Goal: Task Accomplishment & Management: Complete application form

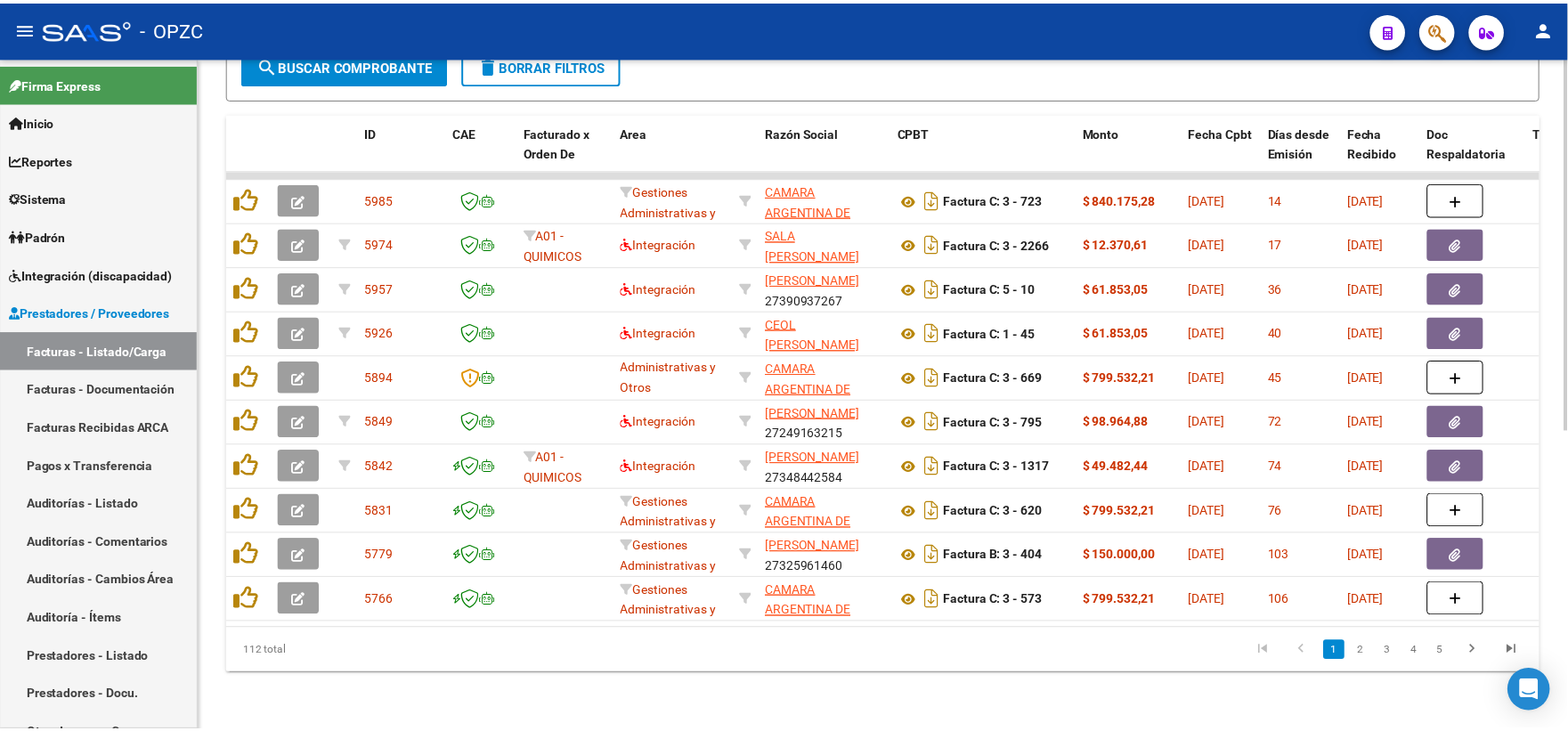
scroll to position [442, 0]
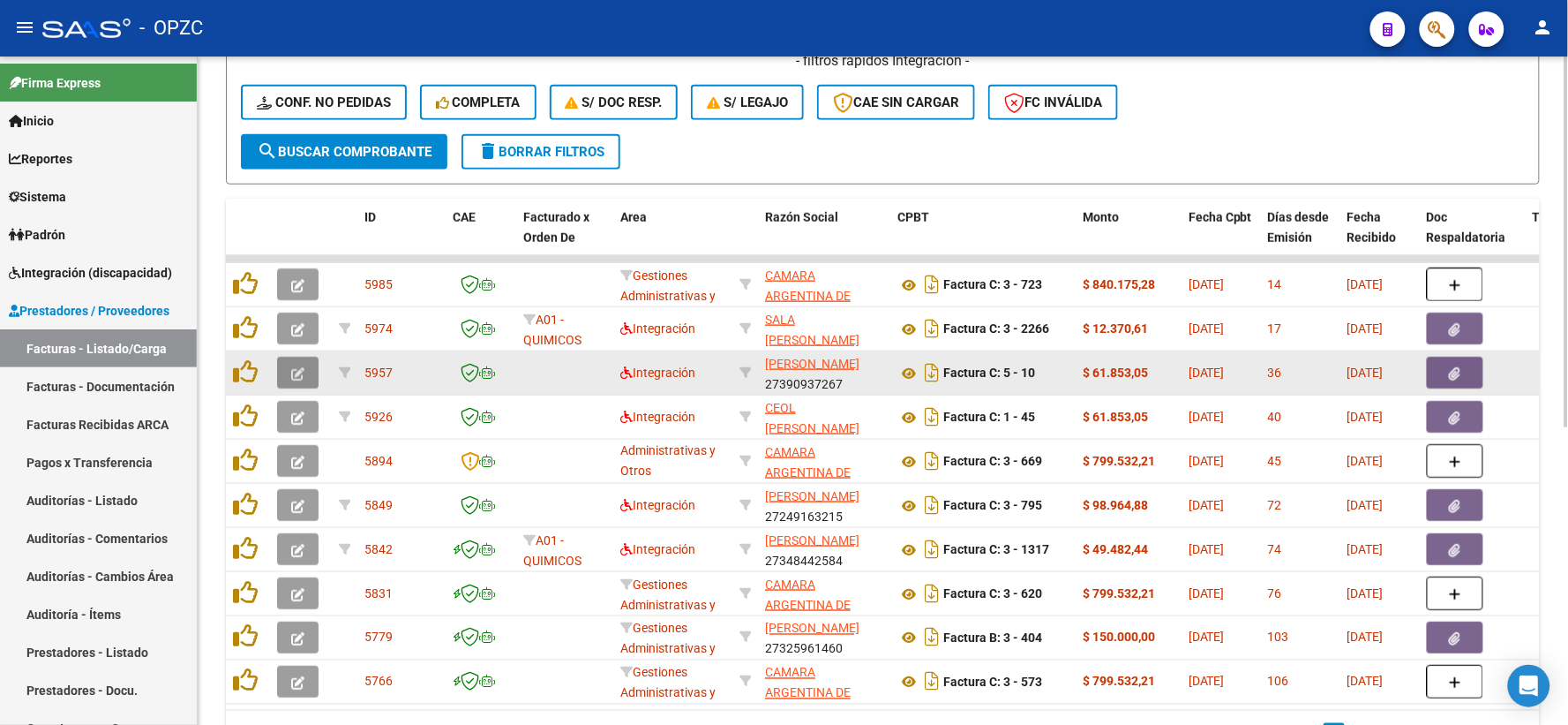
click at [288, 367] on button "button" at bounding box center [297, 373] width 42 height 32
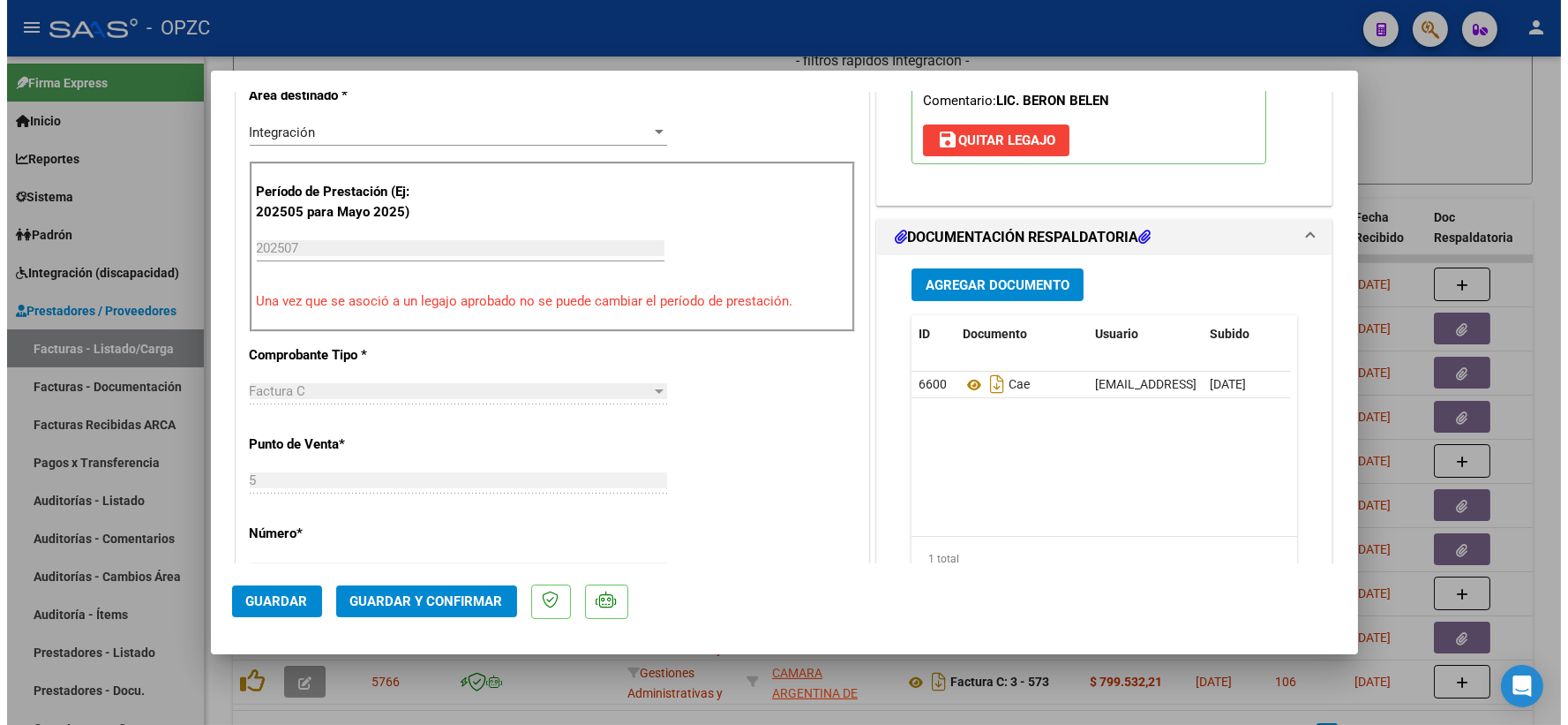
scroll to position [98, 0]
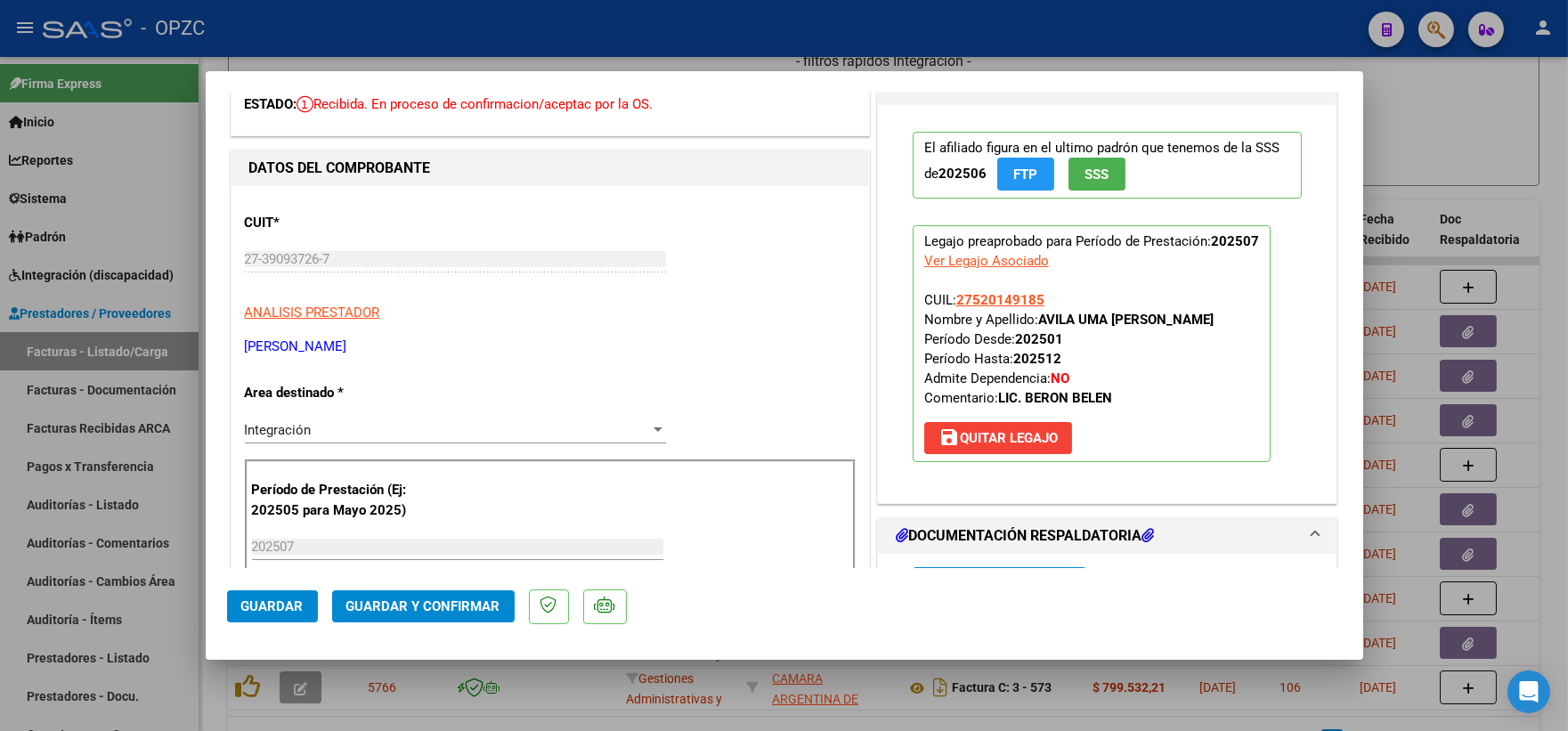
click at [1489, 128] on div at bounding box center [784, 365] width 1568 height 731
type input "$ 0,00"
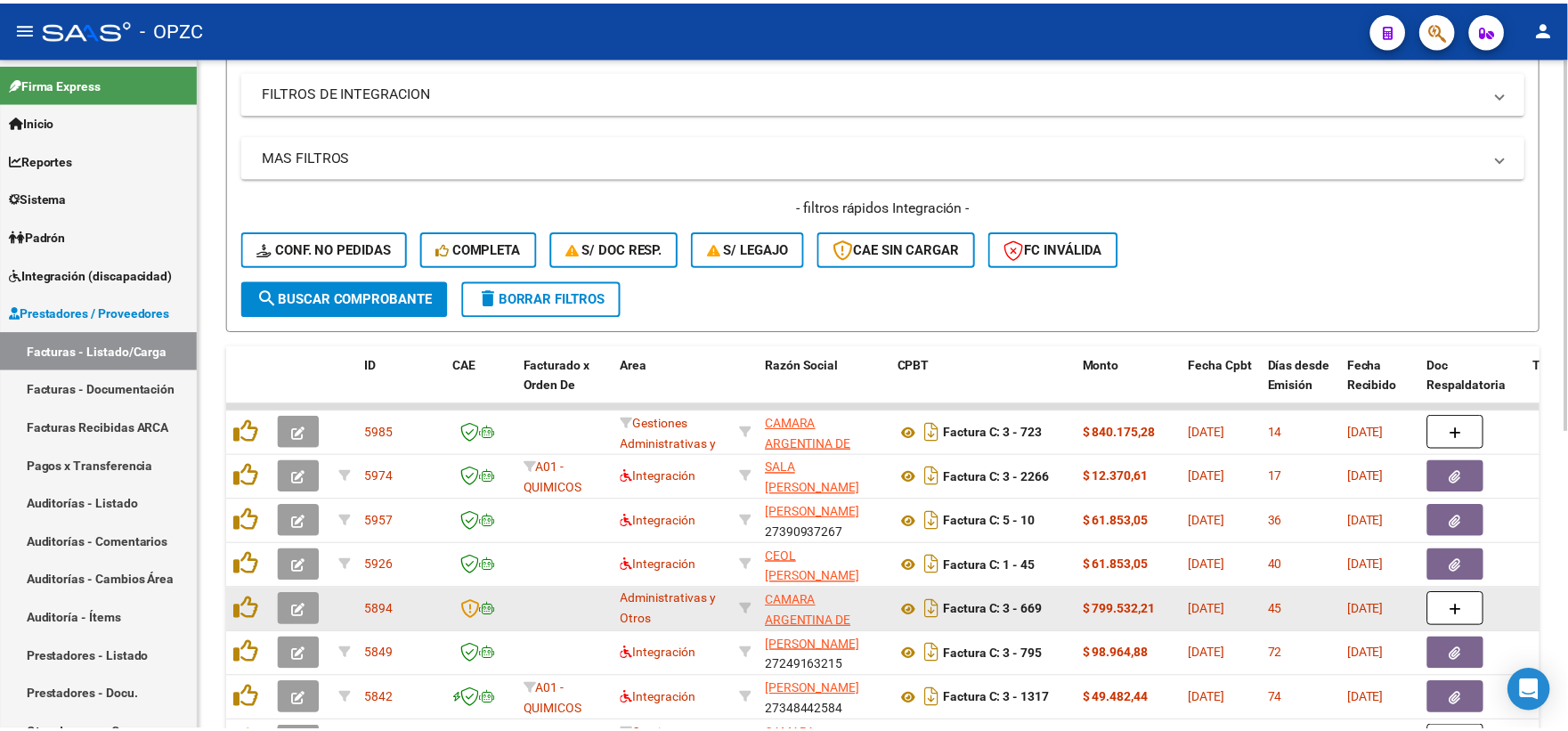
scroll to position [395, 0]
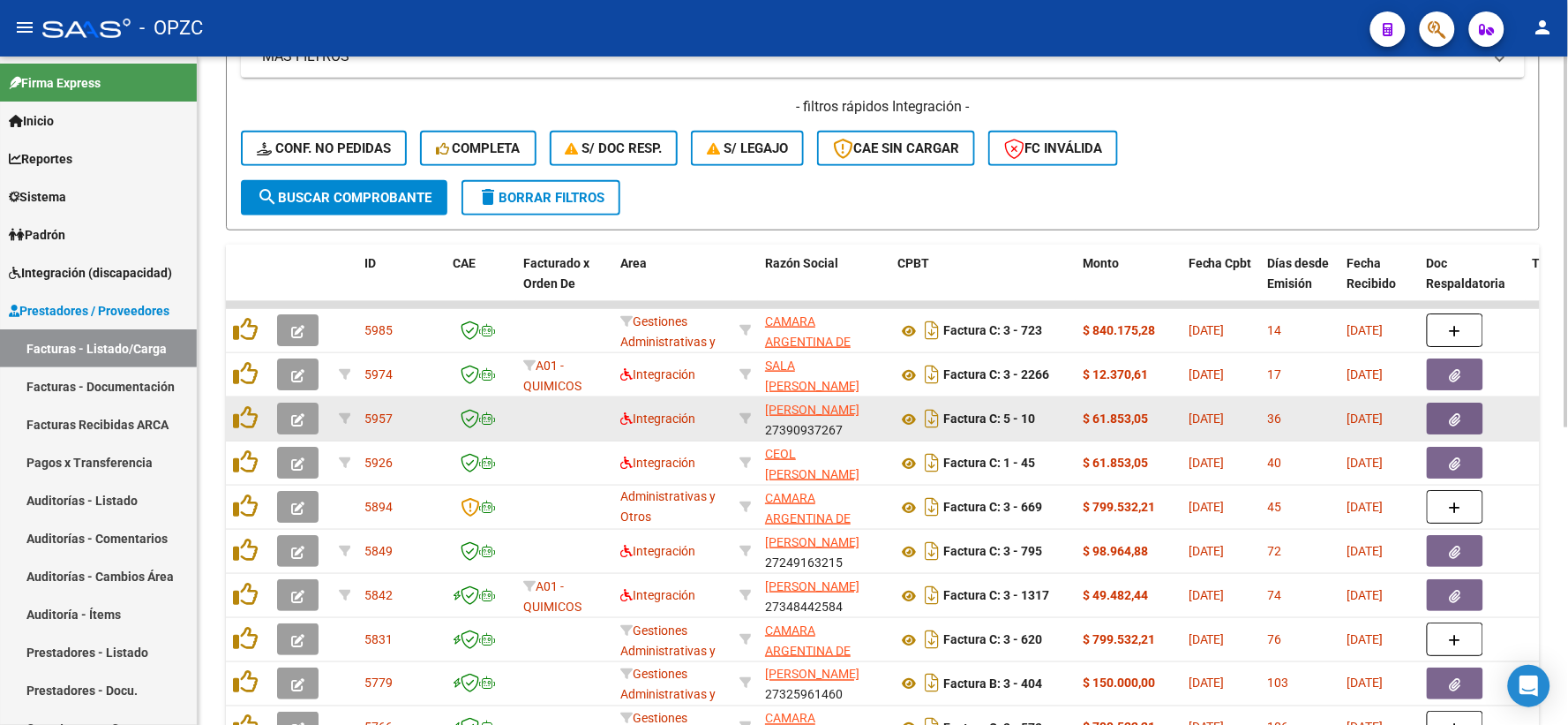
click at [294, 420] on icon "button" at bounding box center [297, 420] width 13 height 13
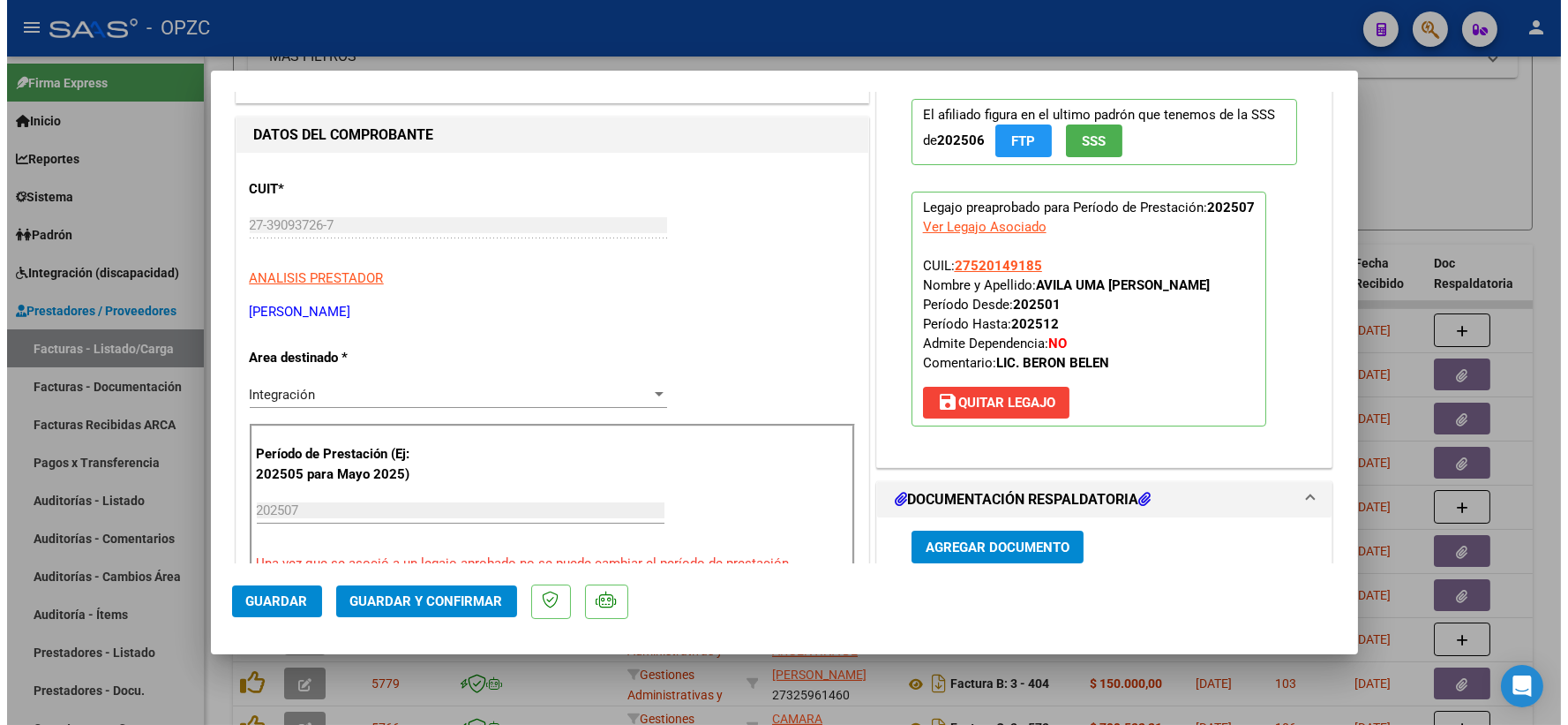
scroll to position [0, 0]
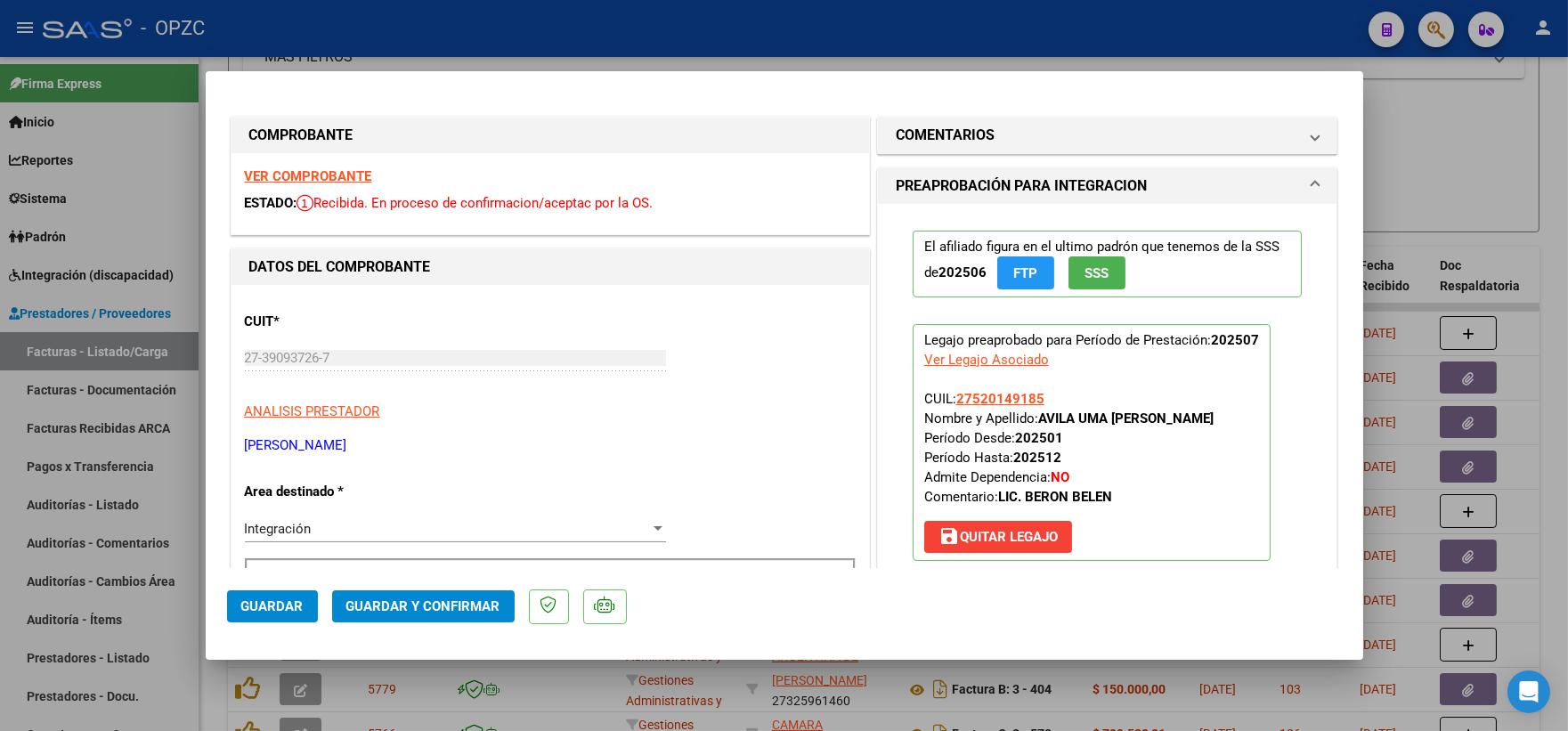
click at [1429, 129] on div at bounding box center [784, 365] width 1568 height 731
type input "$ 0,00"
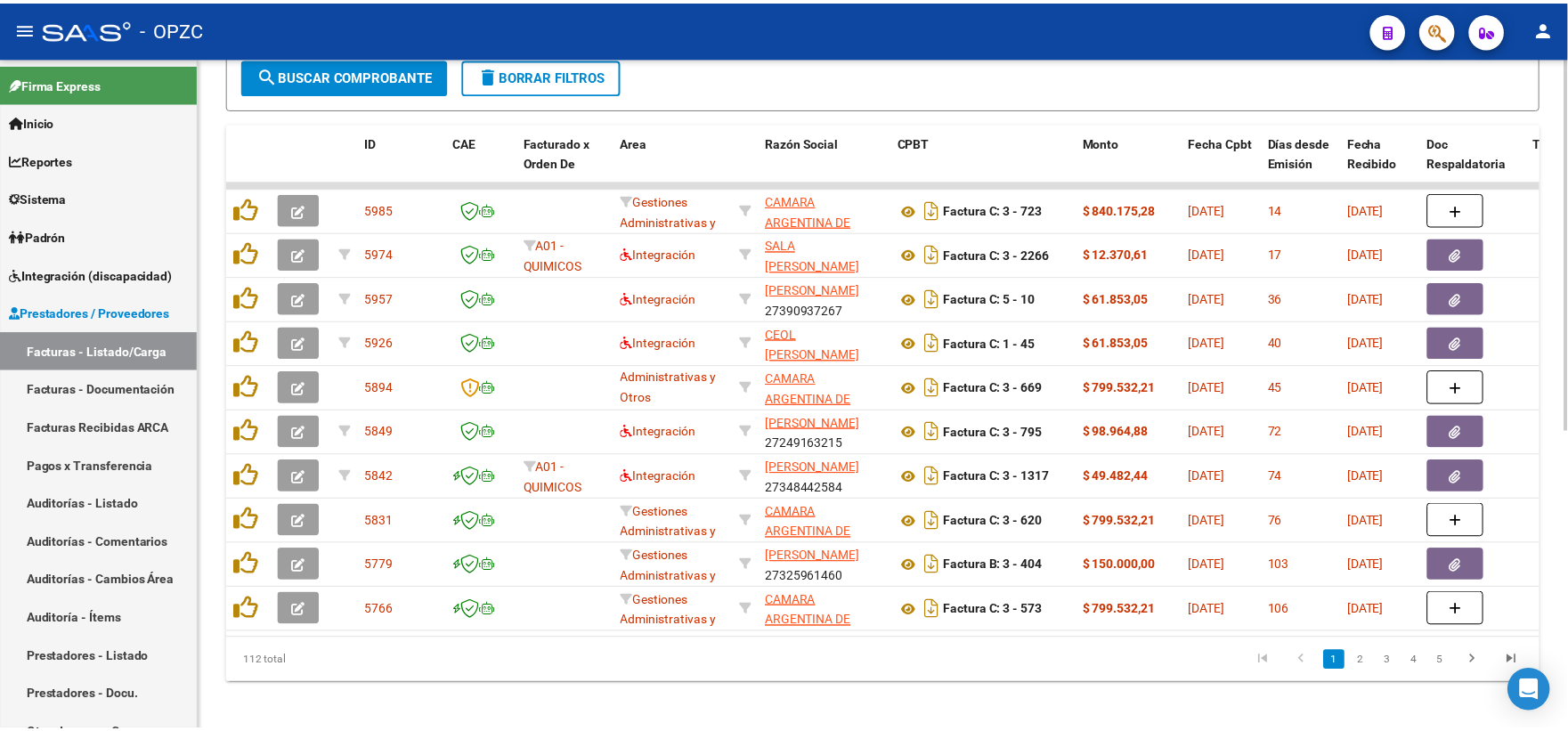
scroll to position [540, 0]
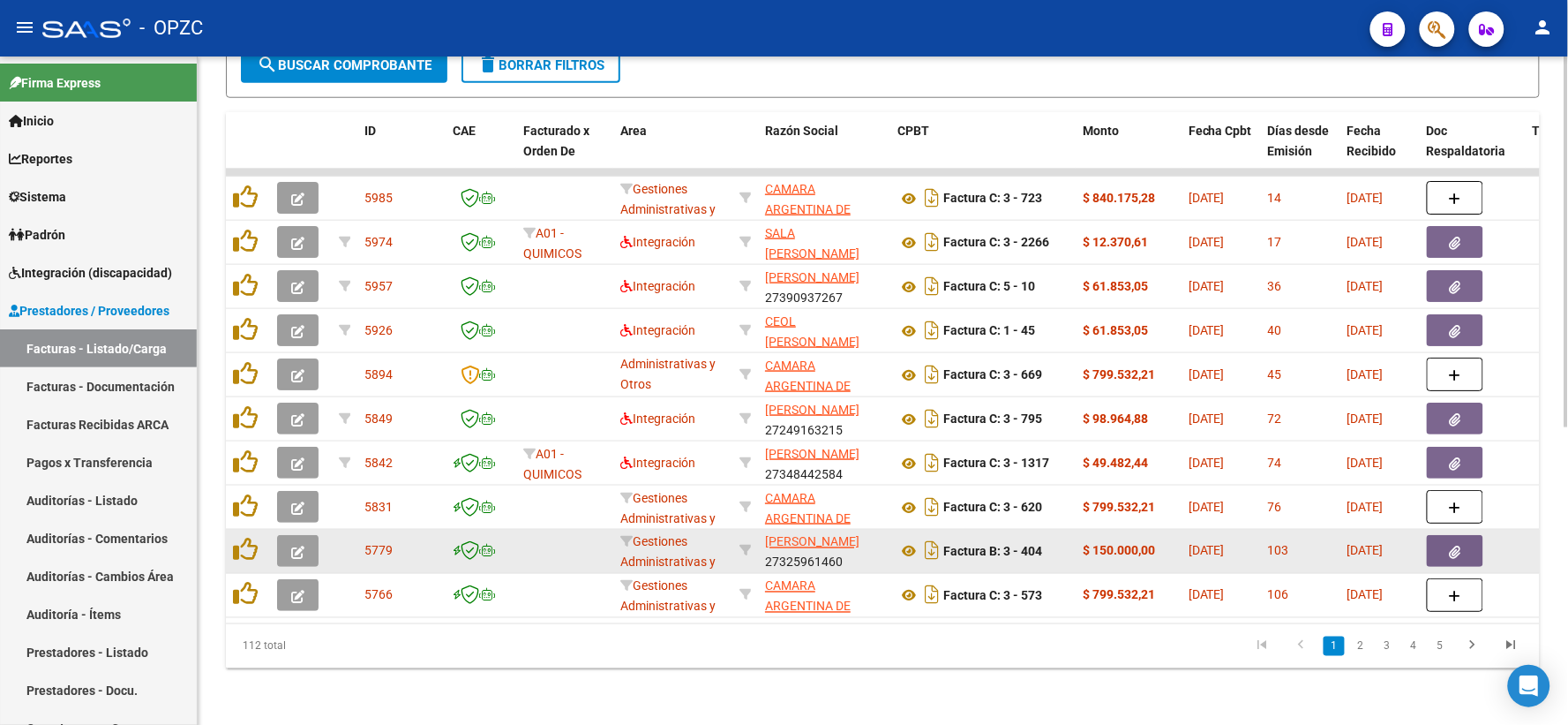
click at [296, 545] on icon "button" at bounding box center [297, 551] width 13 height 13
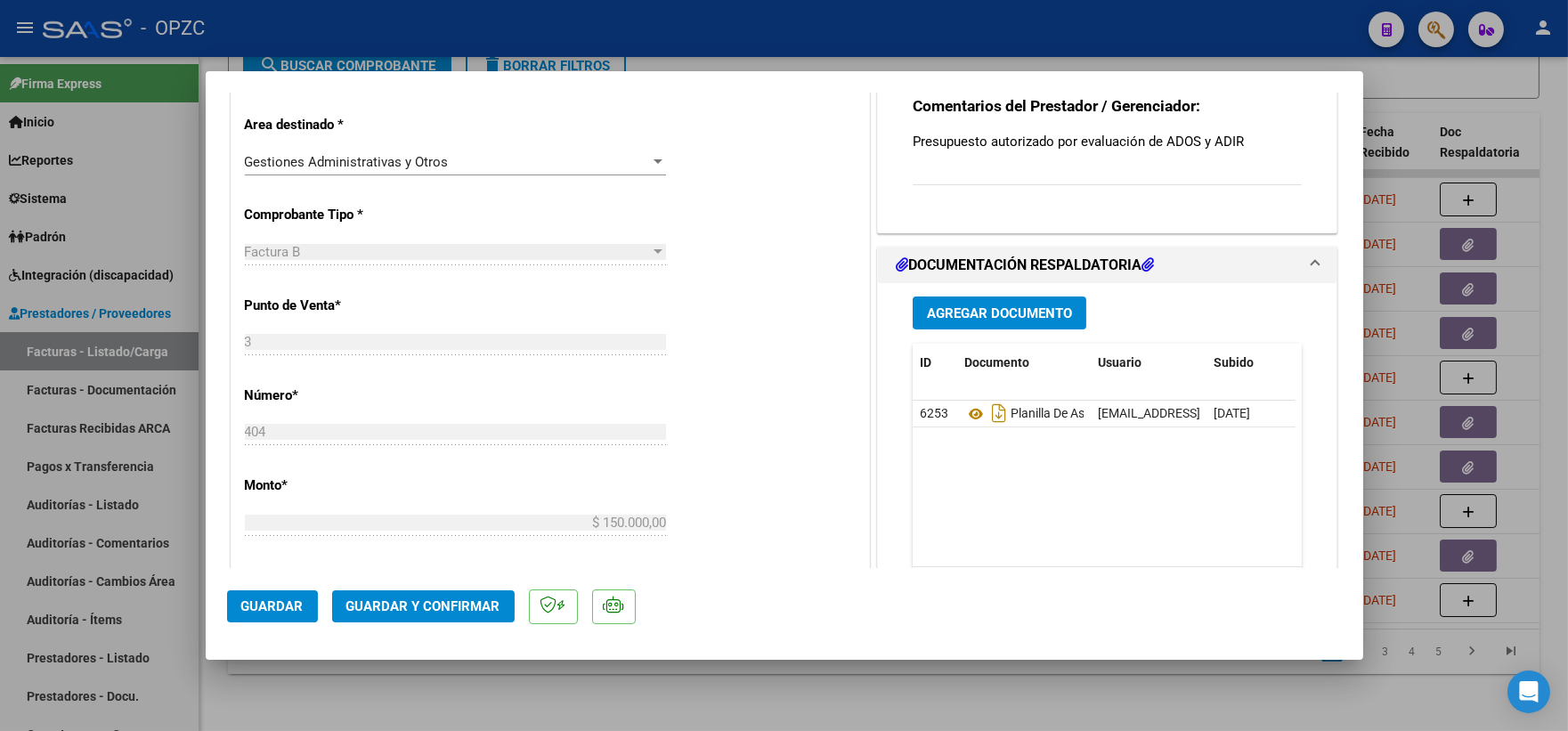
scroll to position [494, 0]
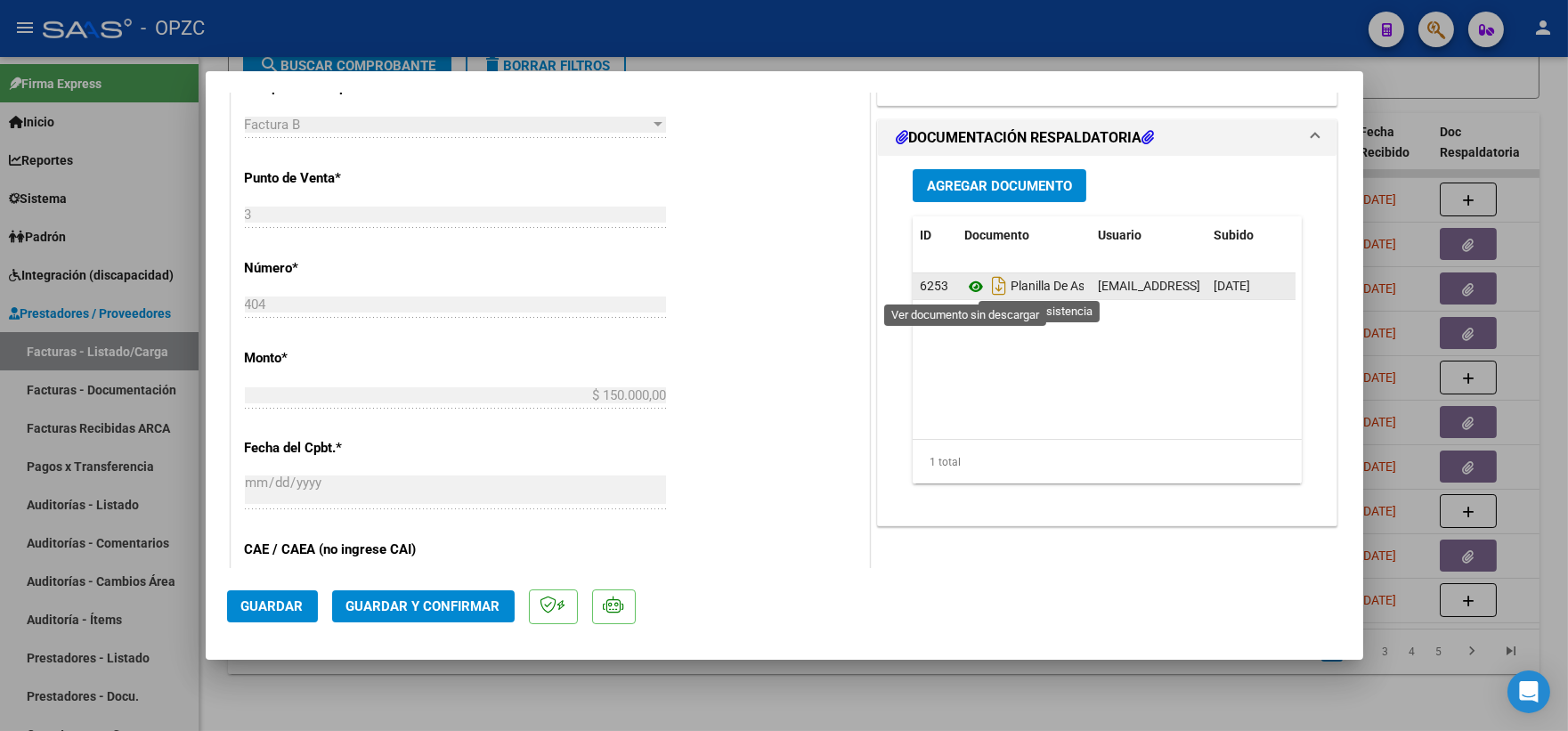
click at [969, 281] on icon at bounding box center [976, 287] width 23 height 21
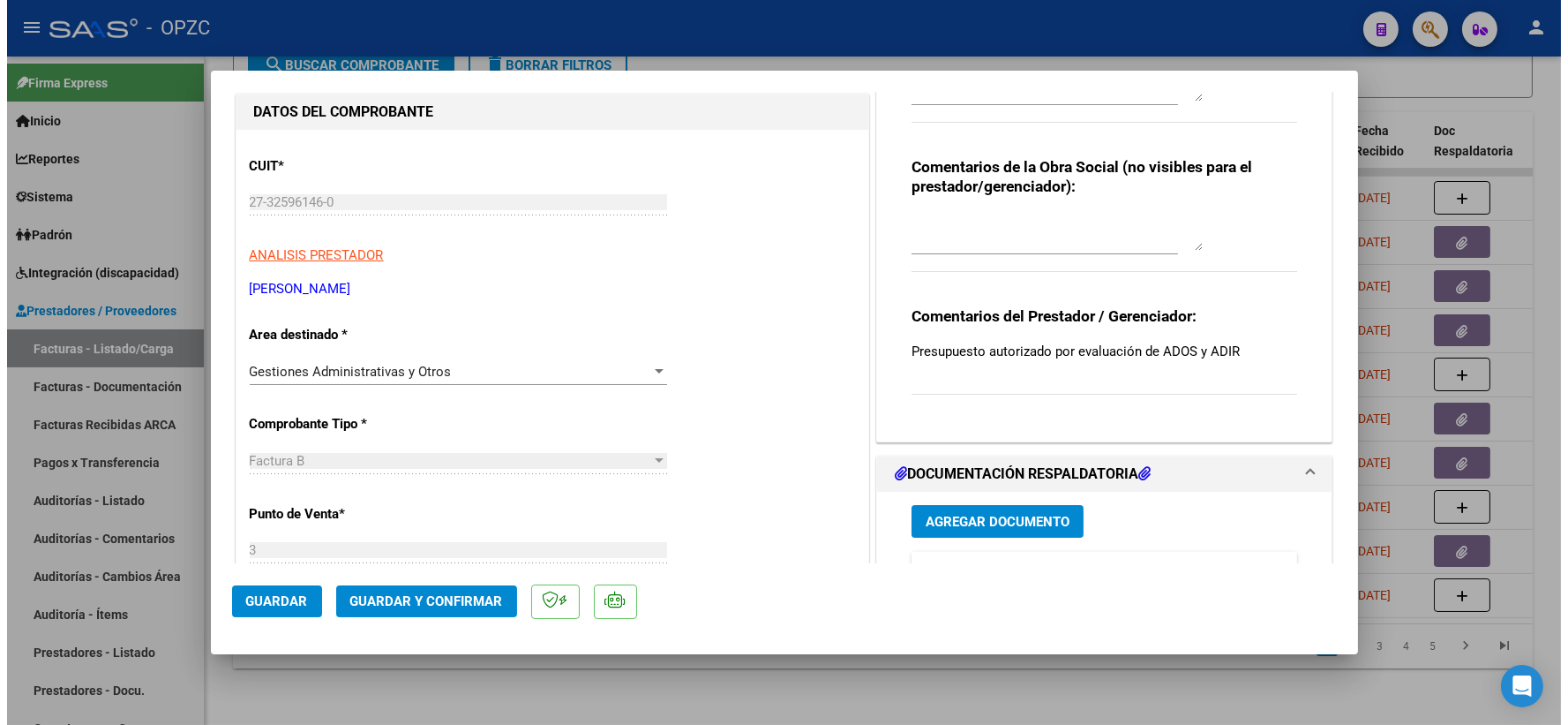
scroll to position [0, 0]
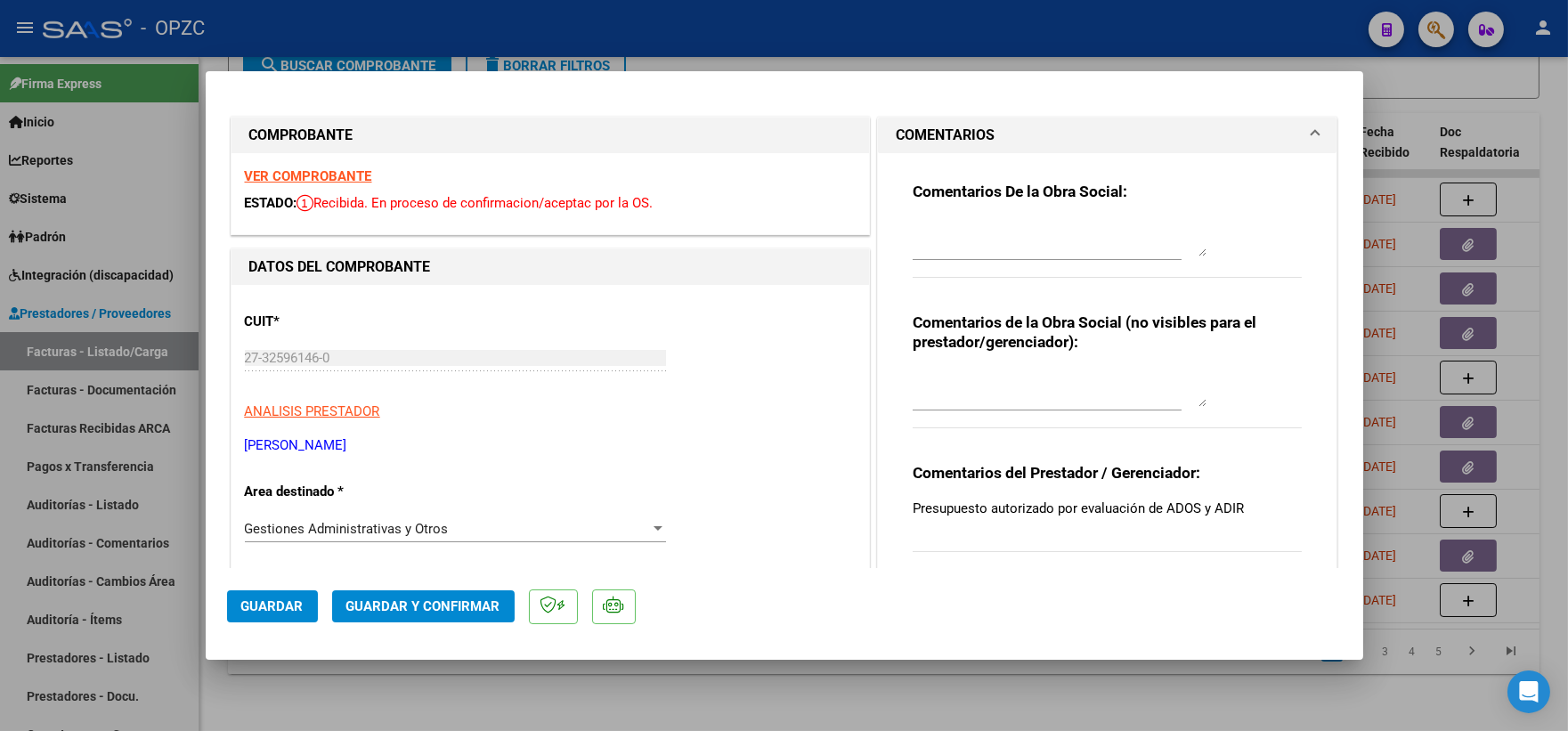
click at [335, 180] on strong "VER COMPROBANTE" at bounding box center [308, 176] width 128 height 16
click at [1472, 81] on div at bounding box center [784, 365] width 1568 height 731
type input "$ 0,00"
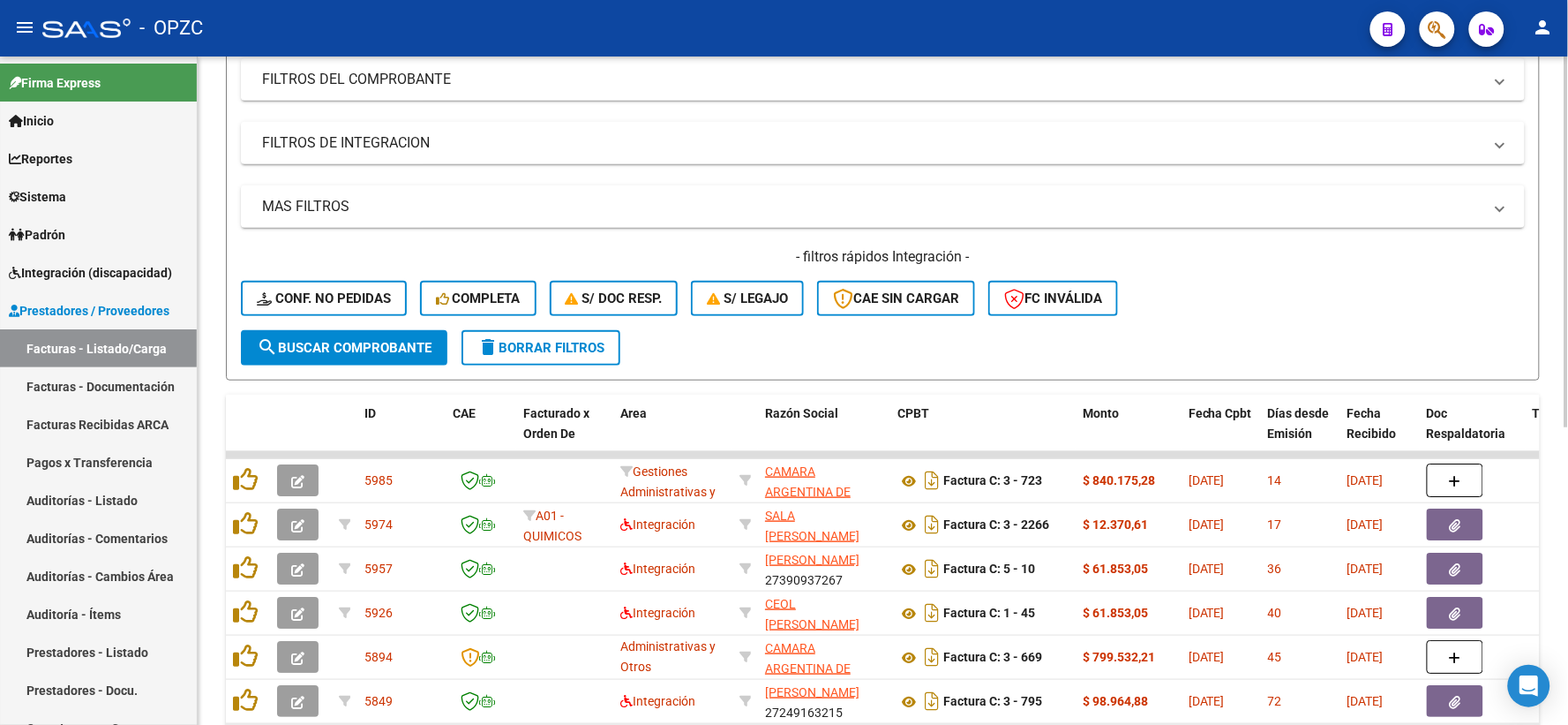
scroll to position [536, 0]
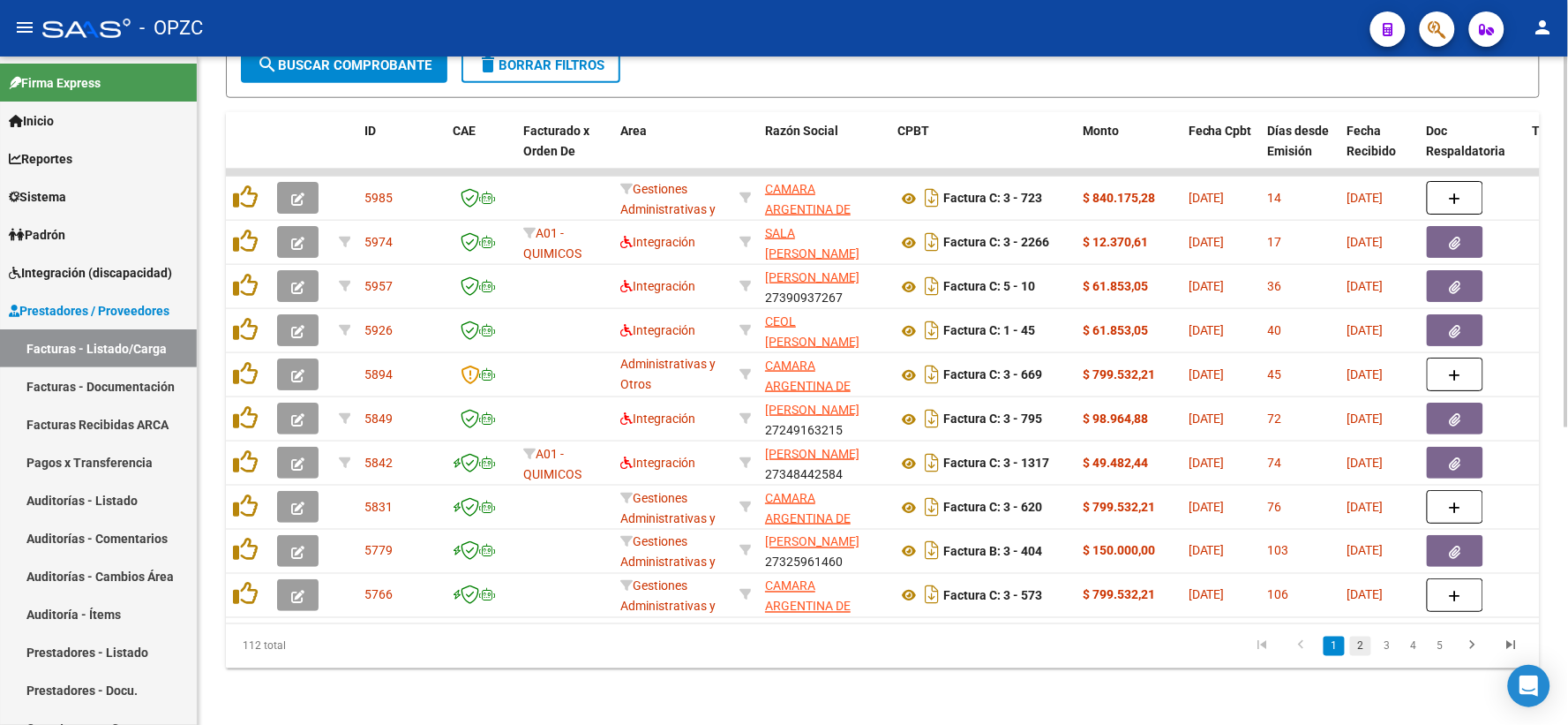
click at [1357, 650] on link "2" at bounding box center [1361, 646] width 21 height 19
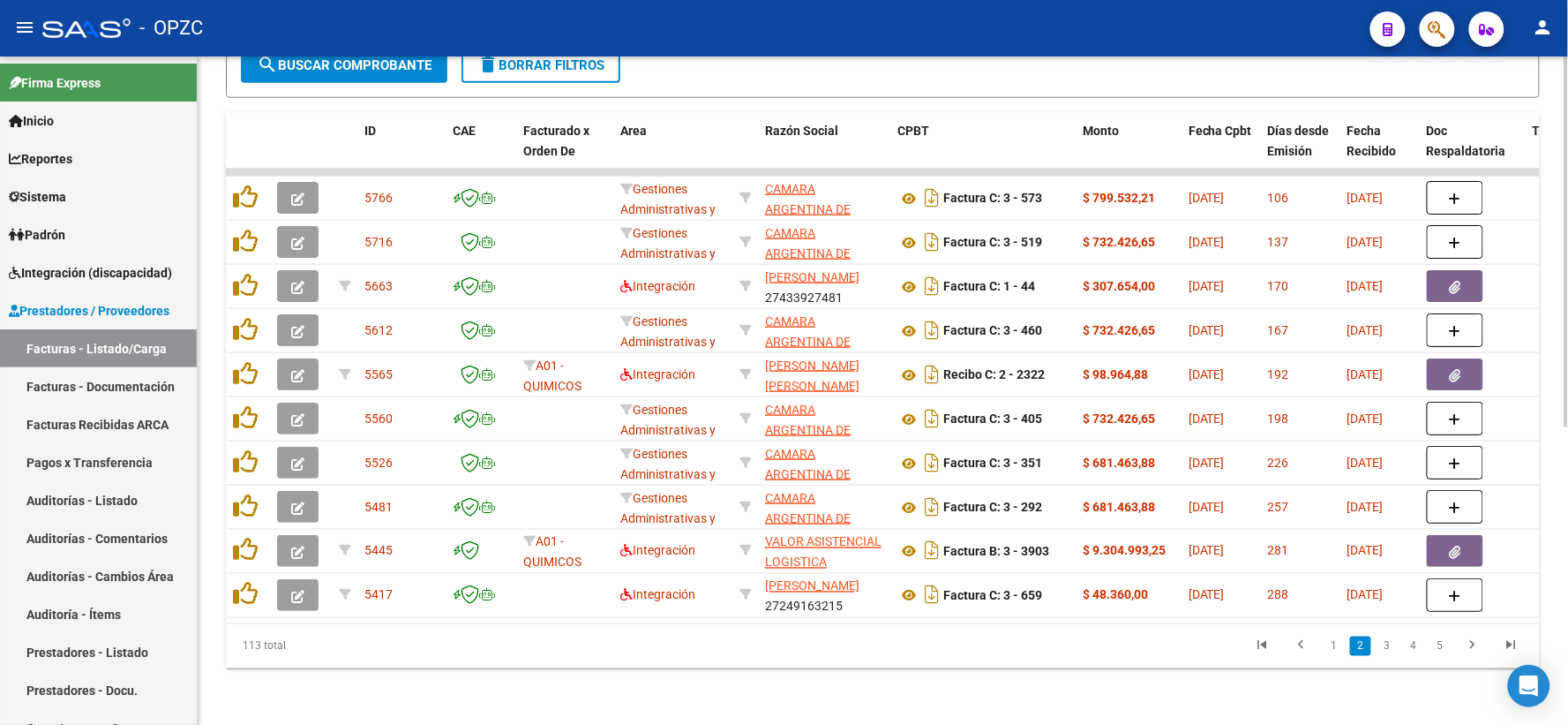
scroll to position [0, 0]
click at [1337, 638] on link "1" at bounding box center [1334, 646] width 21 height 19
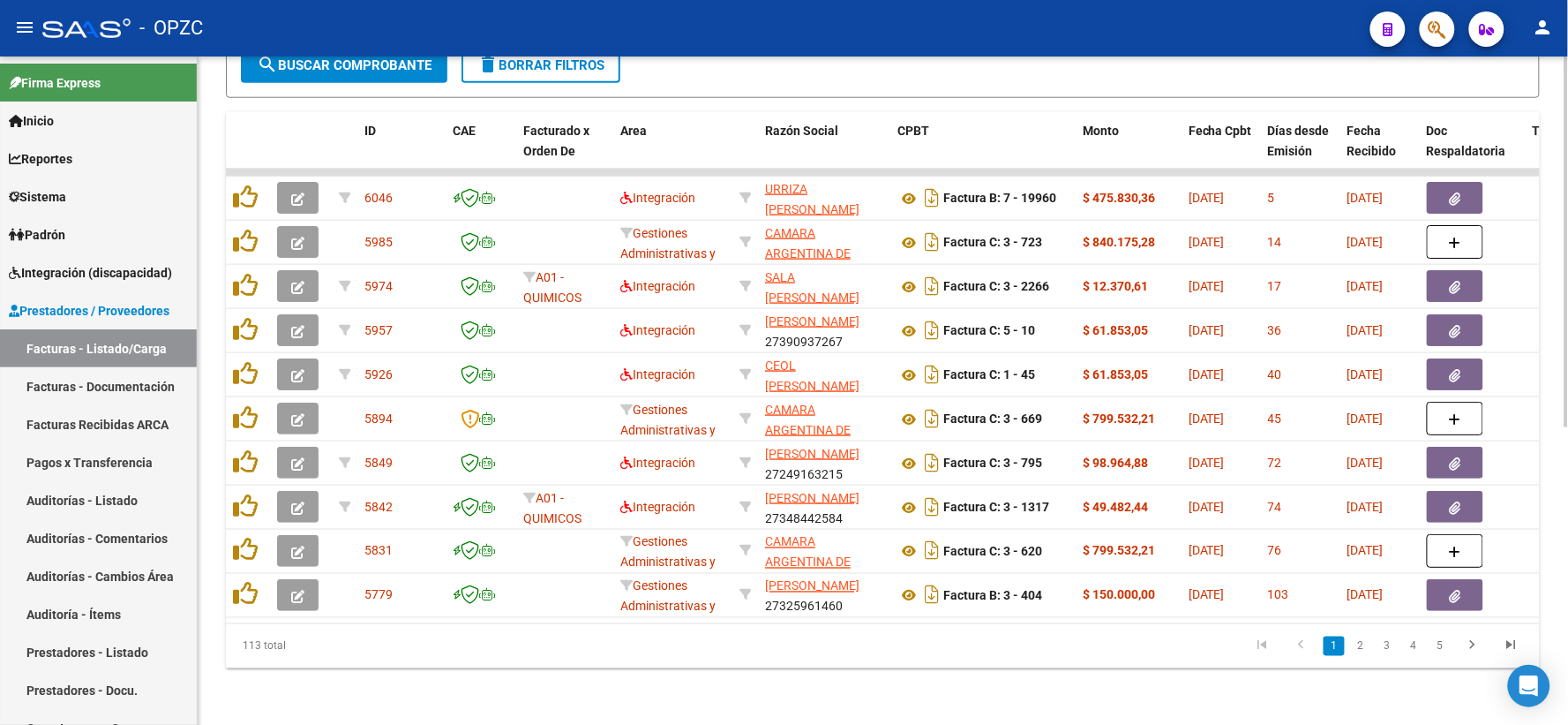
scroll to position [536, 0]
